Goal: Book appointment/travel/reservation

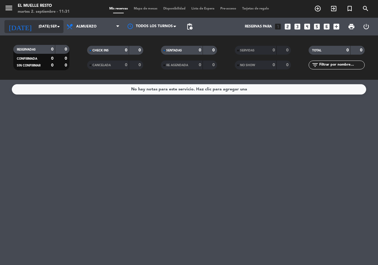
click at [52, 25] on input "[DATE] sep." at bounding box center [59, 27] width 47 height 10
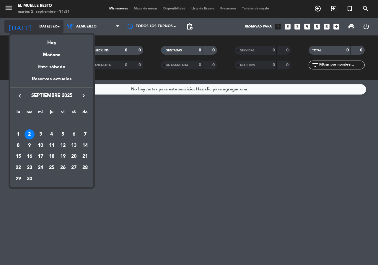
click at [52, 25] on div at bounding box center [189, 132] width 378 height 265
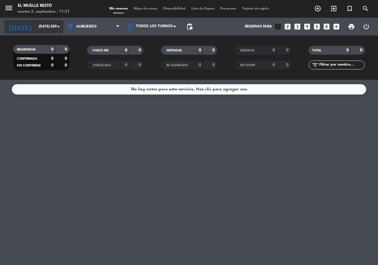
click at [53, 26] on input "[DATE] sep." at bounding box center [59, 27] width 47 height 10
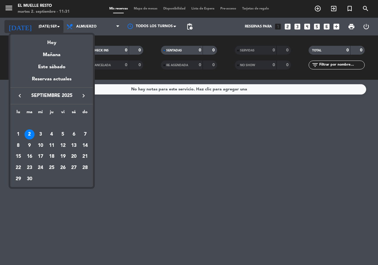
click at [53, 26] on div at bounding box center [189, 132] width 378 height 265
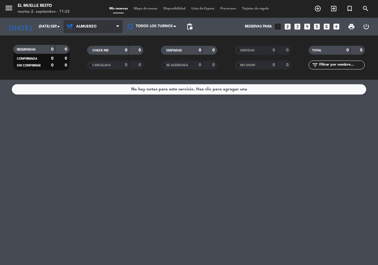
click at [90, 27] on span "Almuerzo" at bounding box center [86, 27] width 20 height 4
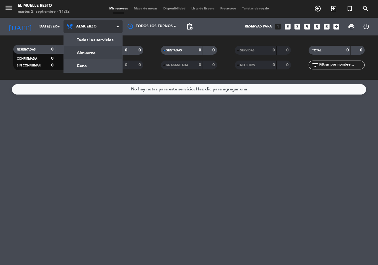
click at [90, 27] on span "Almuerzo" at bounding box center [86, 27] width 20 height 4
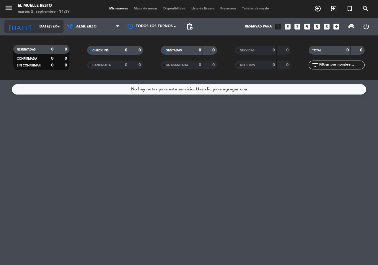
click at [38, 25] on input "[DATE] sep." at bounding box center [59, 27] width 47 height 10
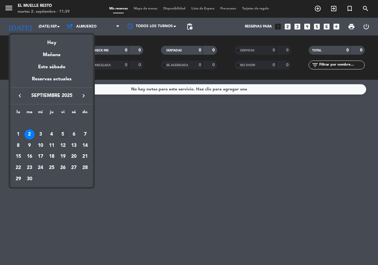
click at [64, 132] on div "5" at bounding box center [63, 134] width 10 height 10
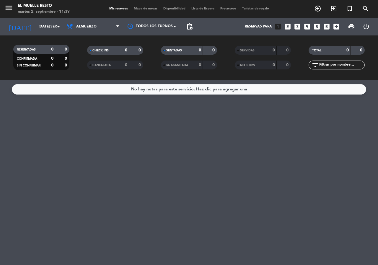
type input "vie. [DATE]"
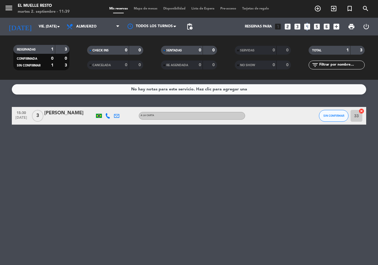
click at [306, 26] on icon "looks_4" at bounding box center [307, 27] width 8 height 8
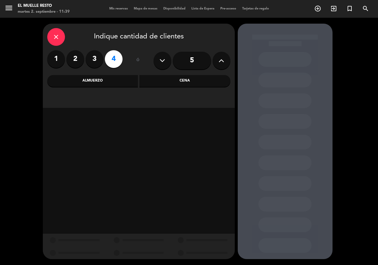
click at [104, 82] on div "Almuerzo" at bounding box center [92, 81] width 91 height 12
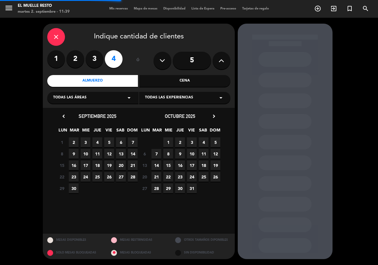
click at [178, 83] on div "Cena" at bounding box center [184, 81] width 91 height 12
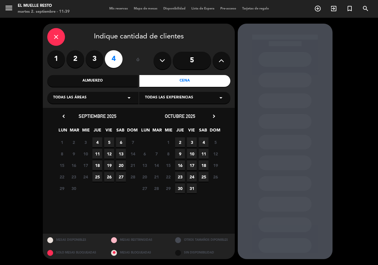
click at [106, 143] on span "5" at bounding box center [109, 142] width 10 height 10
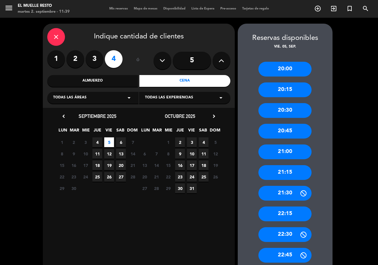
click at [284, 152] on div "21:00" at bounding box center [285, 151] width 53 height 15
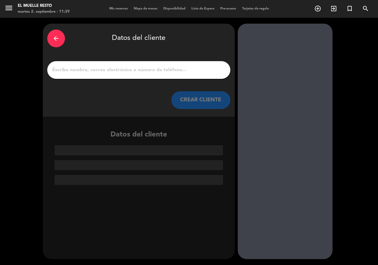
click at [151, 72] on input "1" at bounding box center [139, 70] width 174 height 8
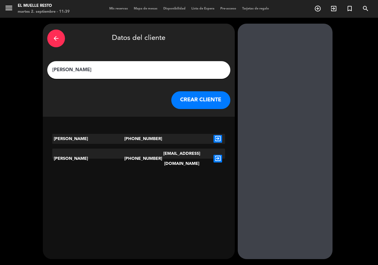
type input "[PERSON_NAME]"
click at [205, 99] on button "CREAR CLIENTE" at bounding box center [200, 100] width 59 height 18
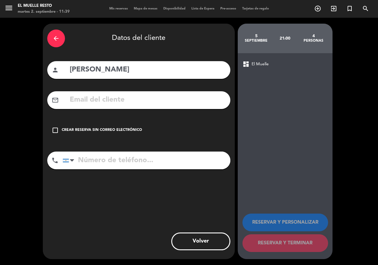
click at [55, 129] on icon "check_box_outline_blank" at bounding box center [55, 130] width 7 height 7
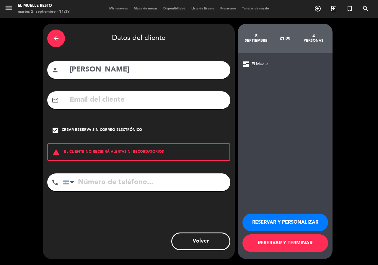
click at [102, 185] on input "tel" at bounding box center [147, 182] width 168 height 18
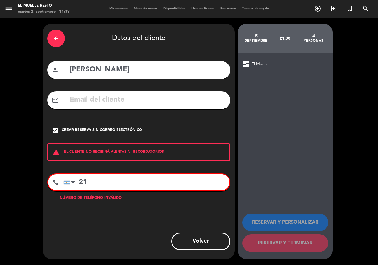
type input "2"
click at [142, 184] on input "116876341" at bounding box center [147, 182] width 166 height 16
click at [86, 181] on input "116876341" at bounding box center [147, 182] width 166 height 16
drag, startPoint x: 95, startPoint y: 182, endPoint x: 102, endPoint y: 182, distance: 6.8
click at [96, 182] on input "116876341" at bounding box center [147, 182] width 166 height 16
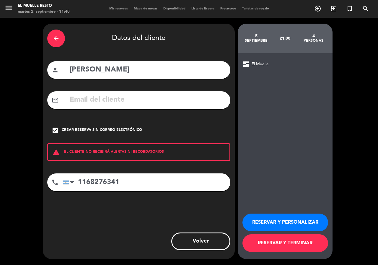
click at [204, 182] on input "1168276341" at bounding box center [147, 182] width 168 height 18
type input "1168276341"
click at [291, 243] on button "RESERVAR Y TERMINAR" at bounding box center [286, 243] width 86 height 18
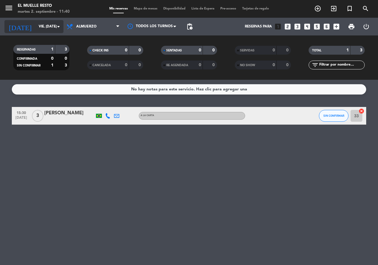
click at [40, 26] on input "vie. [DATE]" at bounding box center [59, 27] width 47 height 10
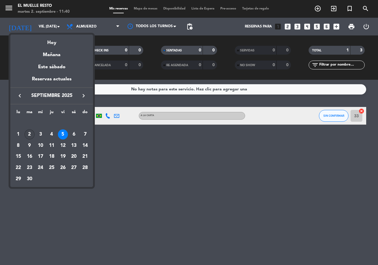
click at [30, 133] on div "2" at bounding box center [30, 134] width 10 height 10
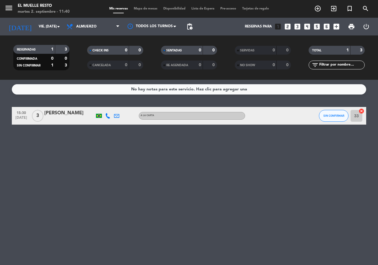
type input "[DATE] sep."
